Goal: Information Seeking & Learning: Learn about a topic

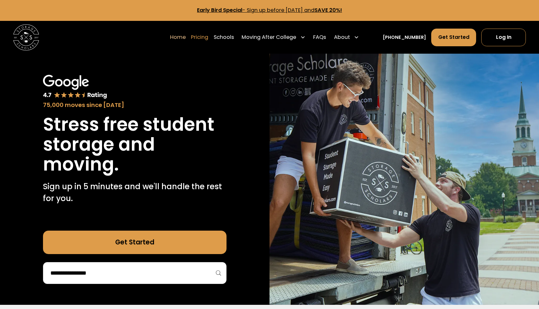
click at [205, 35] on link "Pricing" at bounding box center [199, 37] width 17 height 18
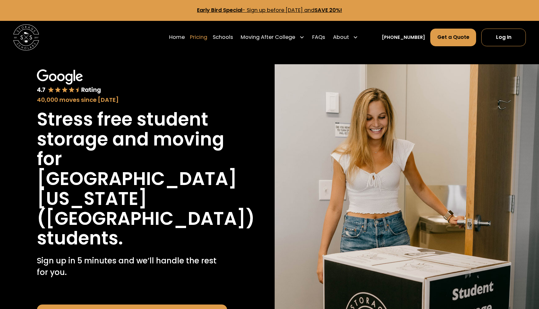
click at [206, 41] on link "Pricing" at bounding box center [198, 37] width 17 height 18
click at [183, 36] on link "Home" at bounding box center [177, 37] width 16 height 18
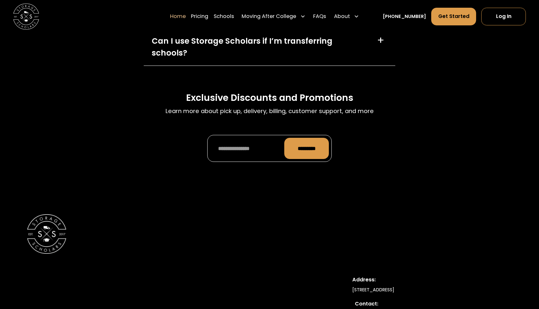
scroll to position [2145, 0]
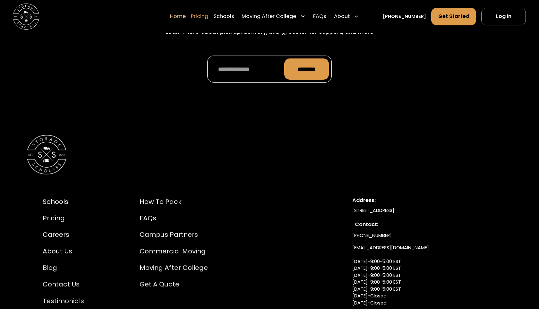
click at [208, 14] on link "Pricing" at bounding box center [199, 16] width 17 height 18
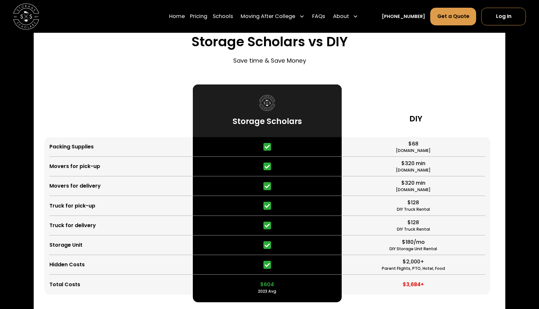
scroll to position [1552, 0]
